Goal: Information Seeking & Learning: Understand process/instructions

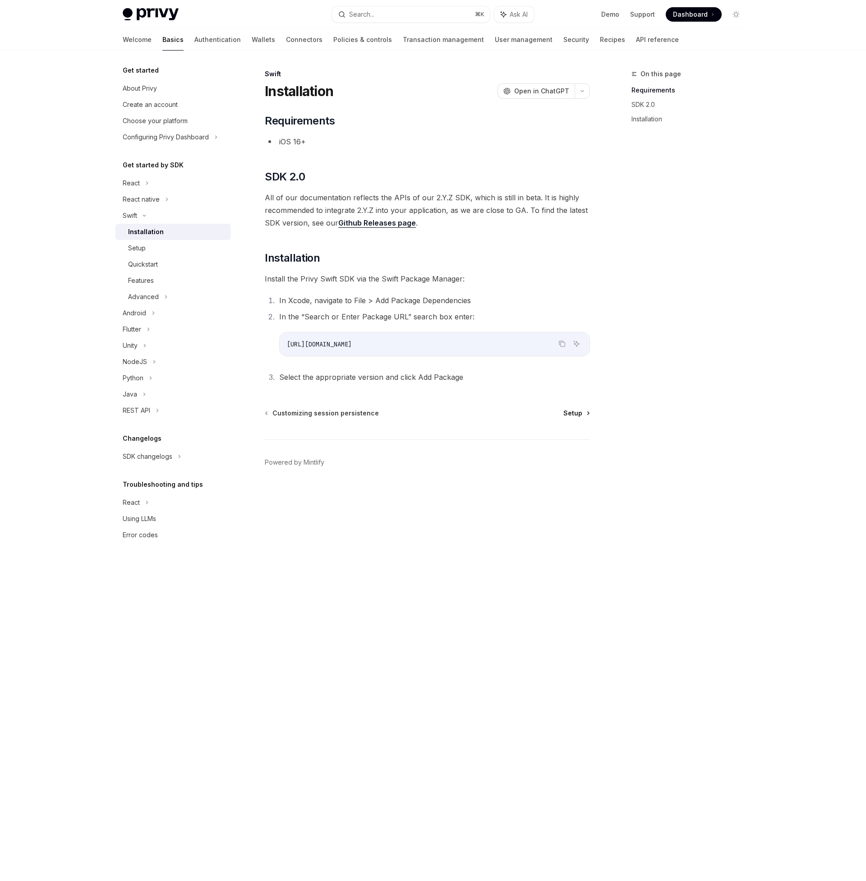
click at [571, 414] on span "Setup" at bounding box center [572, 413] width 19 height 9
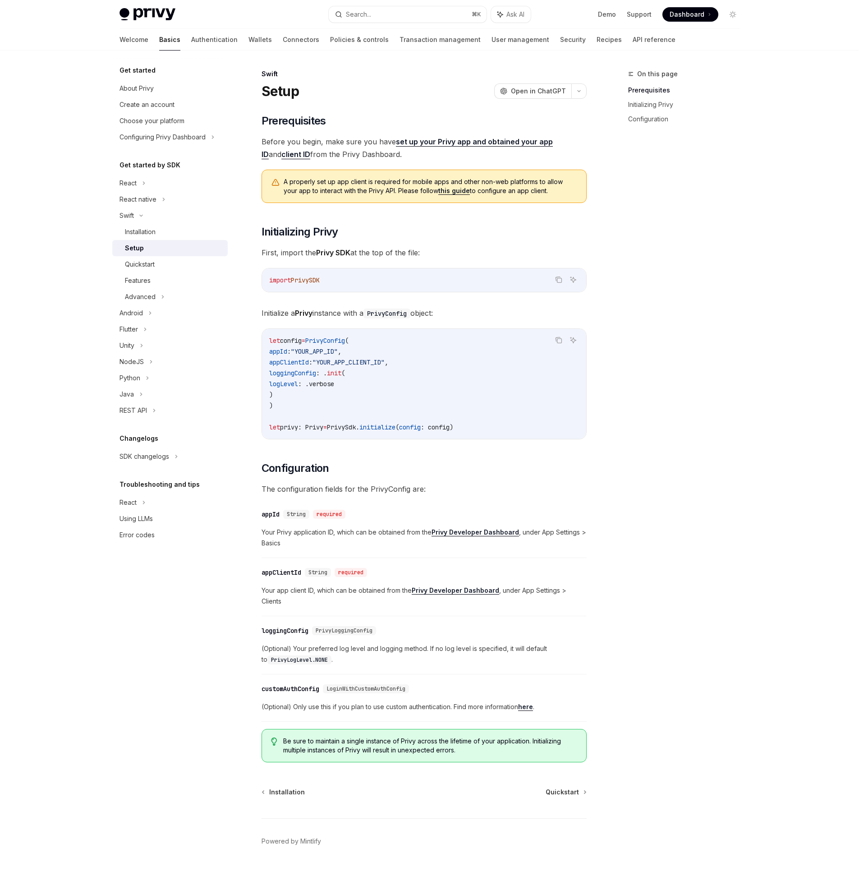
click at [528, 140] on link "set up your Privy app and obtained your app ID" at bounding box center [407, 148] width 291 height 22
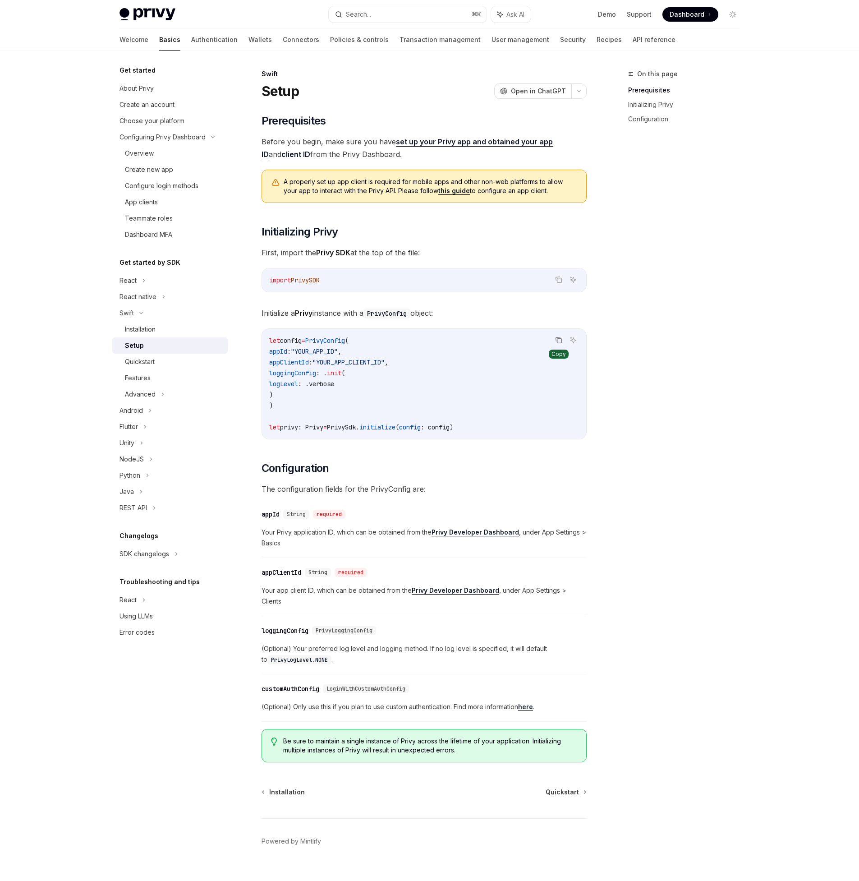
click at [558, 341] on icon "Copy the contents from the code block" at bounding box center [558, 339] width 7 height 7
click at [490, 787] on div "Installation Quickstart" at bounding box center [424, 791] width 325 height 9
click at [563, 787] on span "Quickstart" at bounding box center [562, 791] width 33 height 9
type textarea "*"
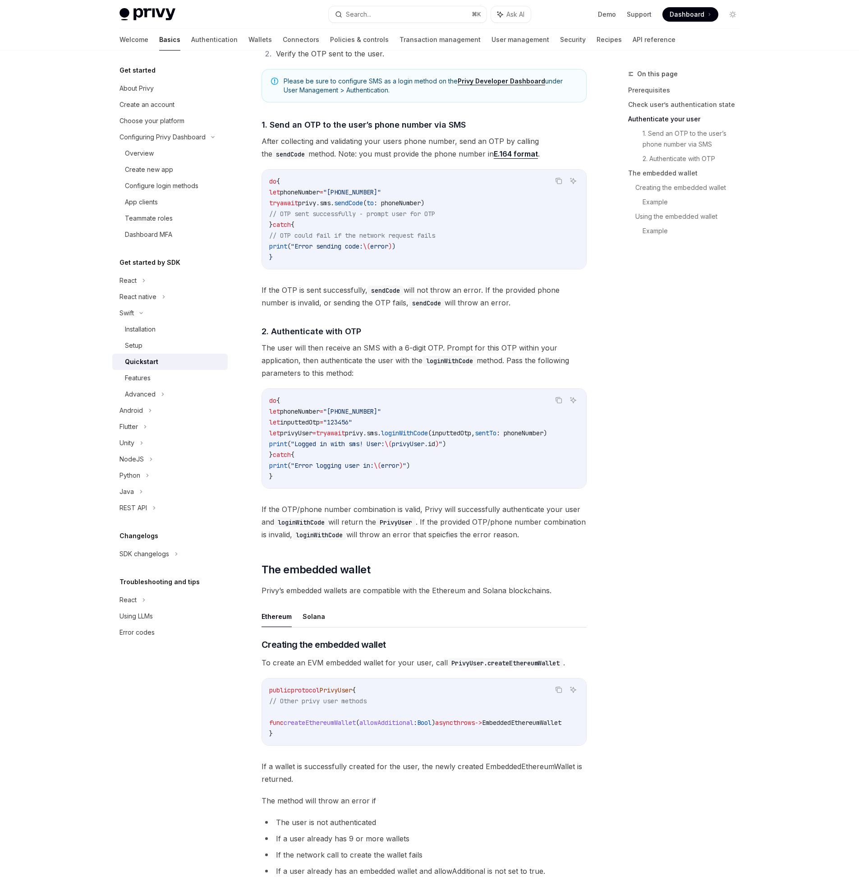
scroll to position [1386, 0]
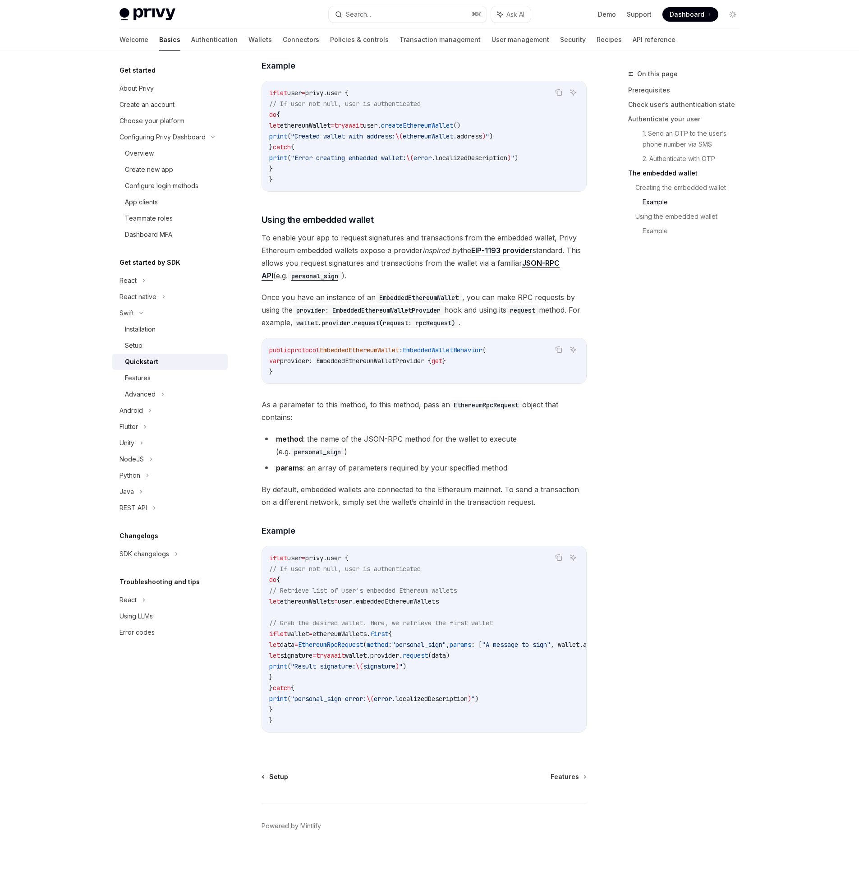
click at [276, 779] on span "Setup" at bounding box center [278, 776] width 19 height 9
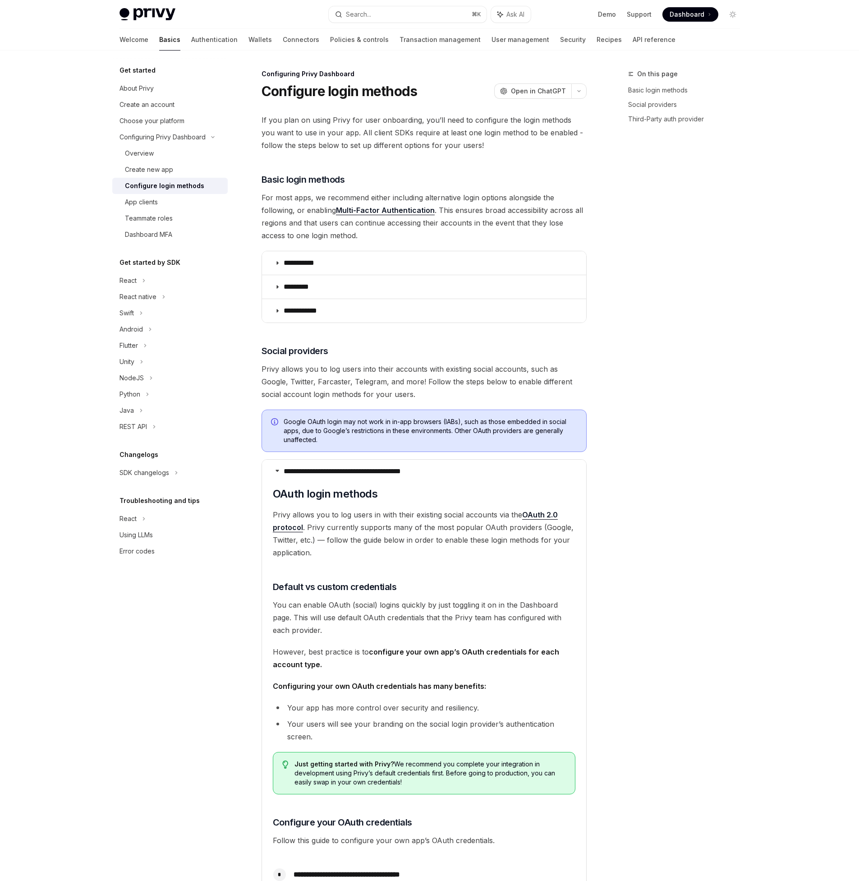
scroll to position [402, 0]
